Goal: Book appointment/travel/reservation

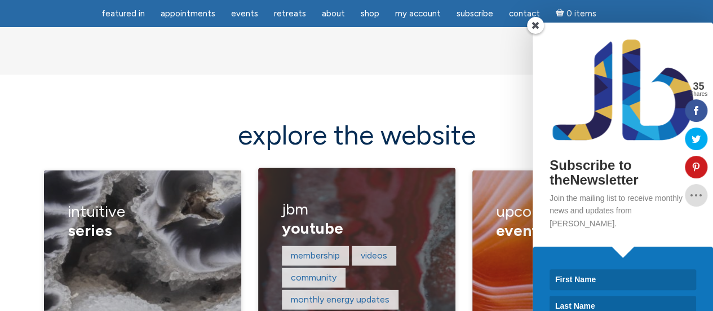
scroll to position [1578, 0]
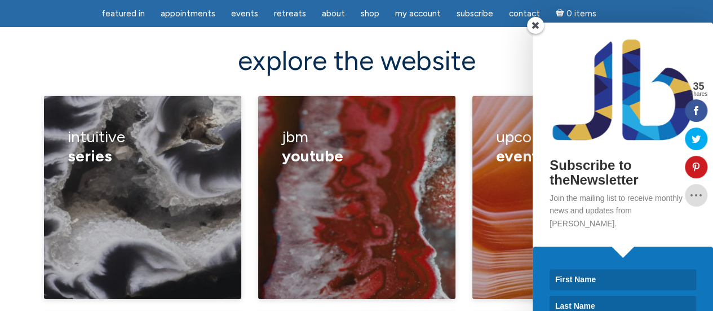
click at [538, 21] on span at bounding box center [535, 25] width 17 height 17
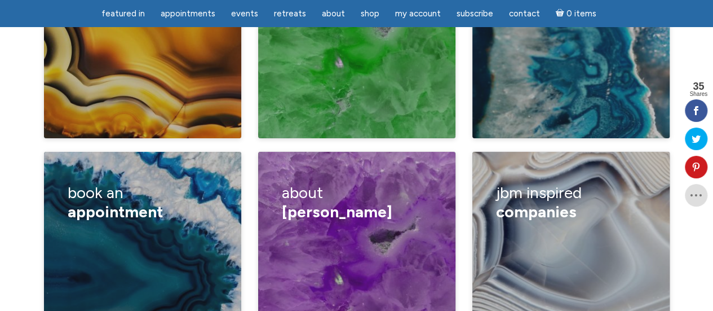
scroll to position [1972, 0]
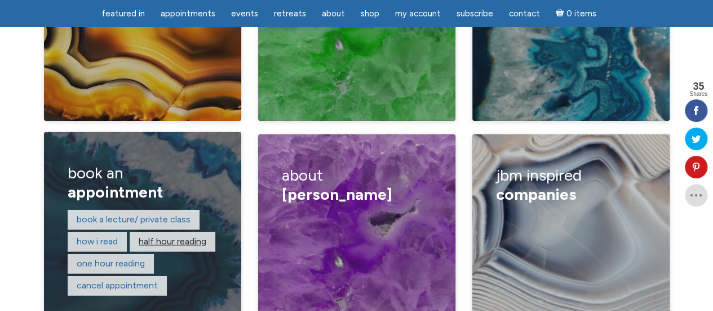
click at [175, 236] on link "Half hour reading" at bounding box center [173, 241] width 68 height 11
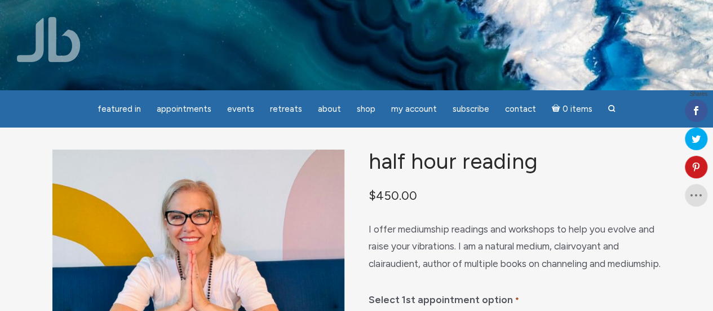
scroll to position [113, 0]
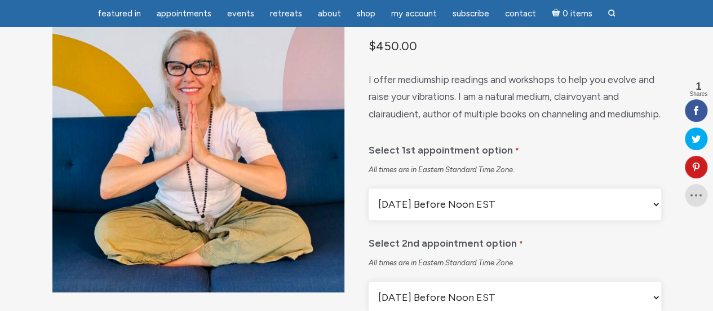
click at [520, 220] on select "[DATE] Before Noon EST [DATE] After Noon EST First Available Appointment" at bounding box center [515, 204] width 292 height 32
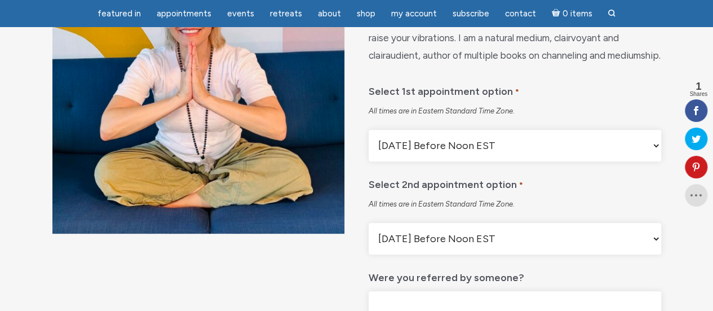
scroll to position [282, 0]
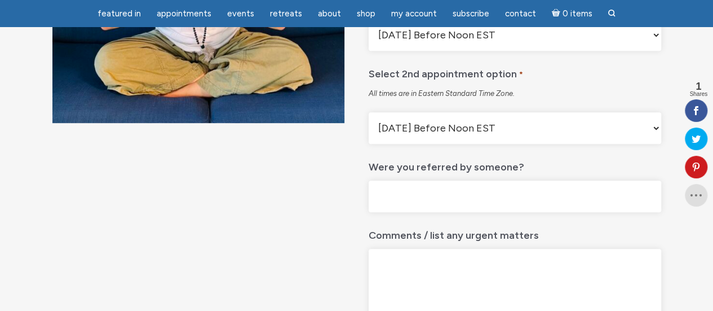
click at [527, 51] on select "[DATE] Before Noon EST [DATE] After Noon EST First Available Appointment" at bounding box center [515, 35] width 292 height 32
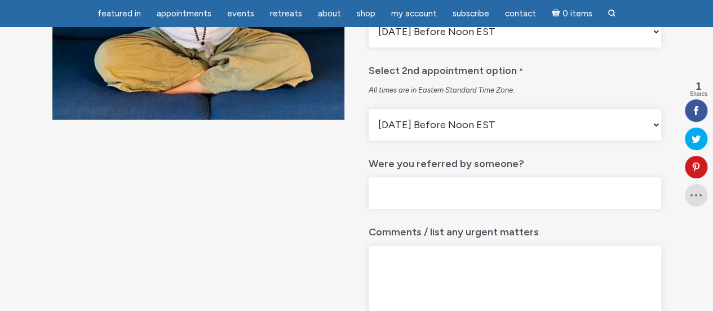
scroll to position [338, 0]
